Goal: Transaction & Acquisition: Download file/media

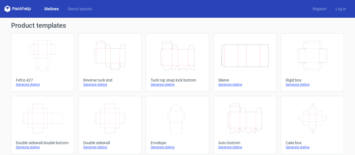
click at [114, 53] on icon "Height Depth Width" at bounding box center [109, 55] width 49 height 31
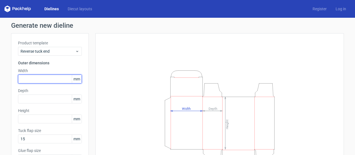
click at [37, 77] on input "text" at bounding box center [50, 79] width 64 height 9
type input "52"
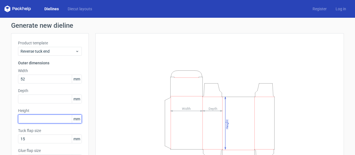
click at [27, 118] on input "text" at bounding box center [50, 118] width 64 height 9
type input "102"
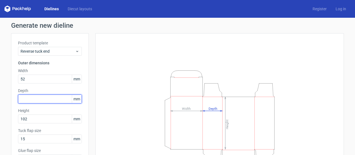
click at [27, 98] on input "text" at bounding box center [50, 99] width 64 height 9
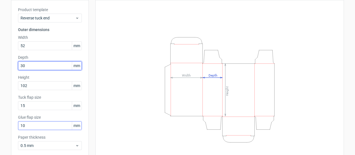
scroll to position [62, 0]
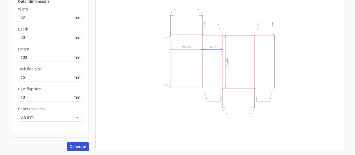
click at [78, 145] on span "Generate" at bounding box center [78, 147] width 17 height 4
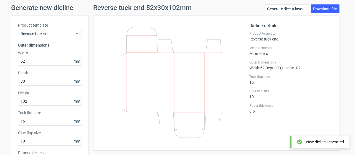
scroll to position [6, 0]
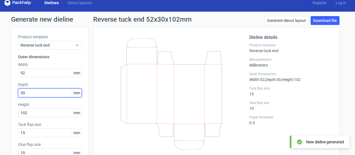
drag, startPoint x: 28, startPoint y: 94, endPoint x: 0, endPoint y: 91, distance: 27.8
click at [0, 91] on div "Generate new dieline Product template Reverse tuck end Outer dimensions Width 5…" at bounding box center [177, 111] width 355 height 199
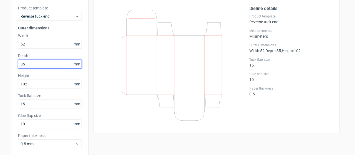
scroll to position [62, 0]
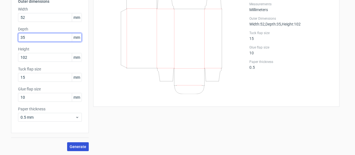
type input "35"
click at [79, 146] on span "Generate" at bounding box center [78, 147] width 17 height 4
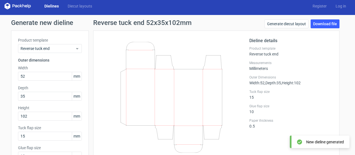
scroll to position [0, 0]
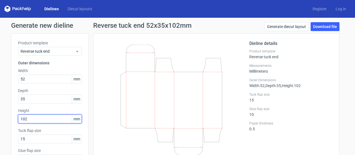
drag, startPoint x: 27, startPoint y: 119, endPoint x: 0, endPoint y: 118, distance: 27.2
click at [0, 118] on div "Generate new dieline Product template Reverse tuck end Outer dimensions Width 5…" at bounding box center [177, 117] width 355 height 199
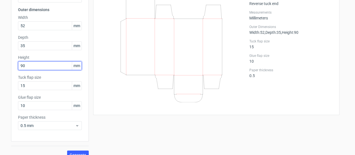
scroll to position [62, 0]
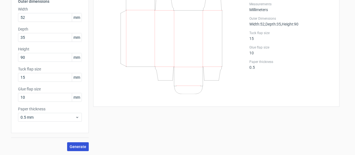
click at [72, 145] on span "Generate" at bounding box center [78, 147] width 17 height 4
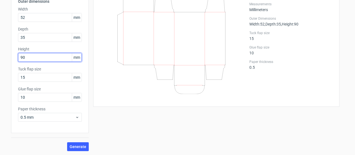
drag, startPoint x: 25, startPoint y: 56, endPoint x: 0, endPoint y: 63, distance: 26.7
click at [0, 63] on div "Generate new dieline Product template Reverse tuck end Outer dimensions Width 5…" at bounding box center [177, 55] width 355 height 199
type input "85"
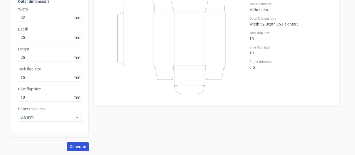
click at [72, 145] on span "Generate" at bounding box center [78, 147] width 17 height 4
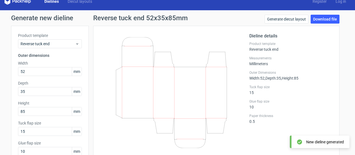
scroll to position [6, 0]
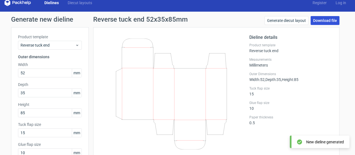
click at [316, 21] on link "Download file" at bounding box center [324, 20] width 29 height 9
